Goal: Transaction & Acquisition: Purchase product/service

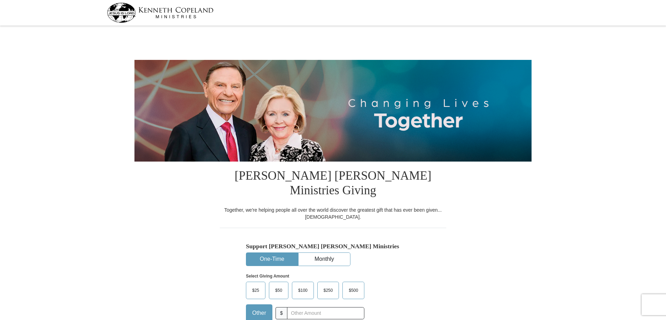
select select "[GEOGRAPHIC_DATA]"
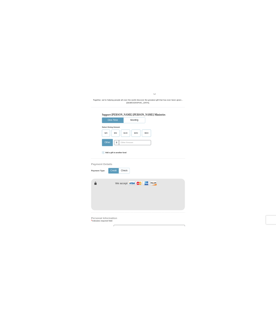
scroll to position [282, 0]
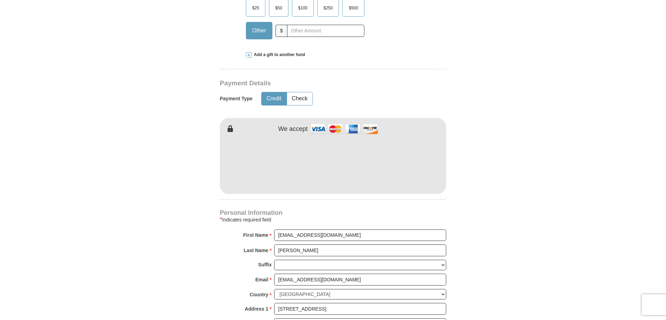
click at [523, 122] on form "Kenneth Copeland Ministries Giving Together, we're helping people all over the …" at bounding box center [332, 132] width 397 height 775
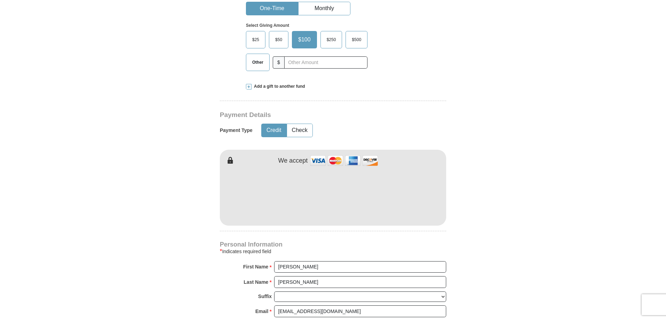
select select "[GEOGRAPHIC_DATA]"
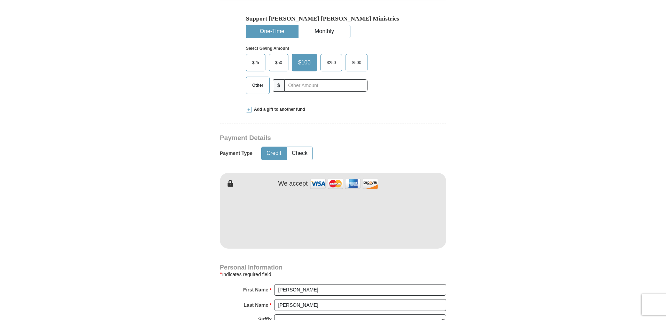
scroll to position [209, 0]
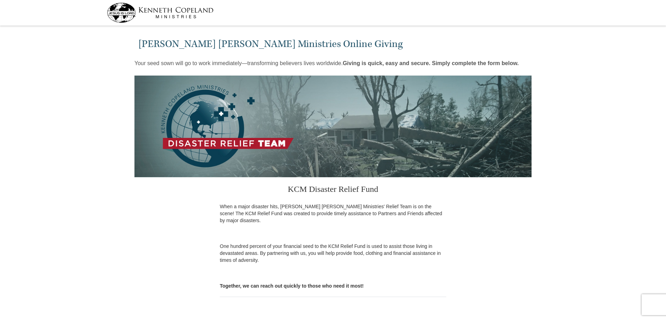
select select "[GEOGRAPHIC_DATA]"
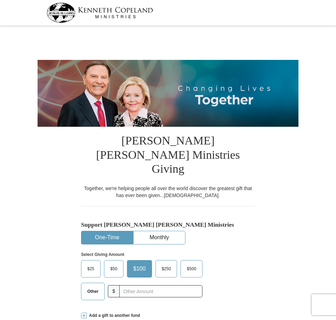
select select "[GEOGRAPHIC_DATA]"
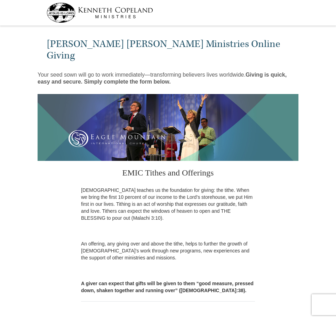
select select "[GEOGRAPHIC_DATA]"
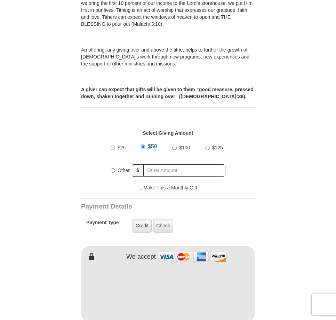
scroll to position [125, 0]
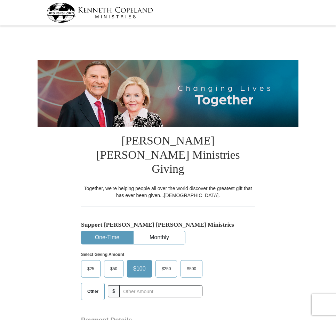
select select "[GEOGRAPHIC_DATA]"
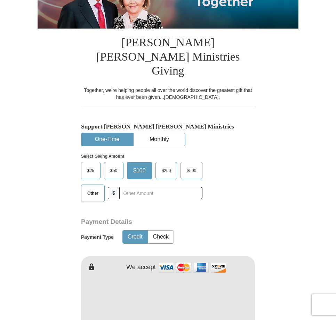
scroll to position [84, 0]
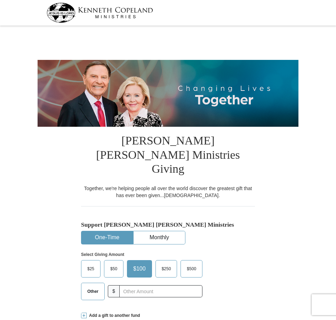
select select "[GEOGRAPHIC_DATA]"
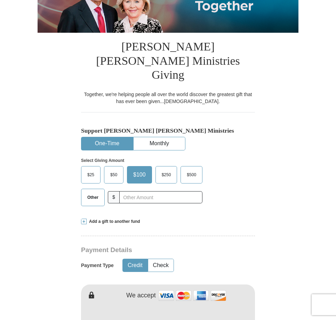
scroll to position [84, 0]
